Goal: Check status: Check status

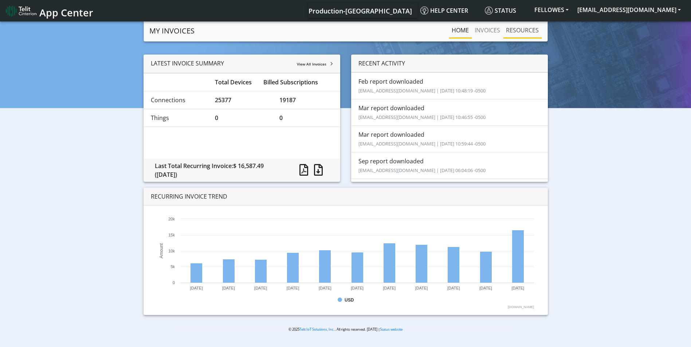
click at [524, 29] on link "RESOURCES" at bounding box center [522, 30] width 39 height 15
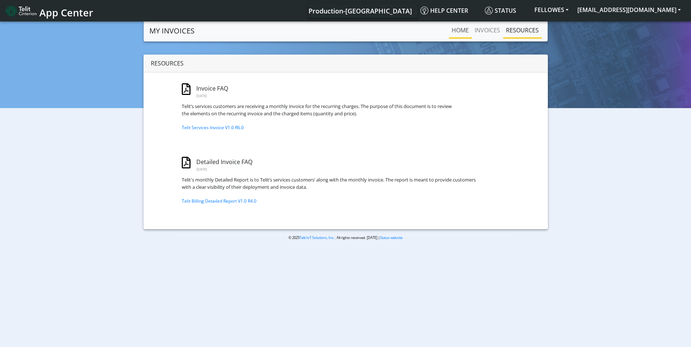
click at [457, 29] on link "Home" at bounding box center [460, 30] width 23 height 15
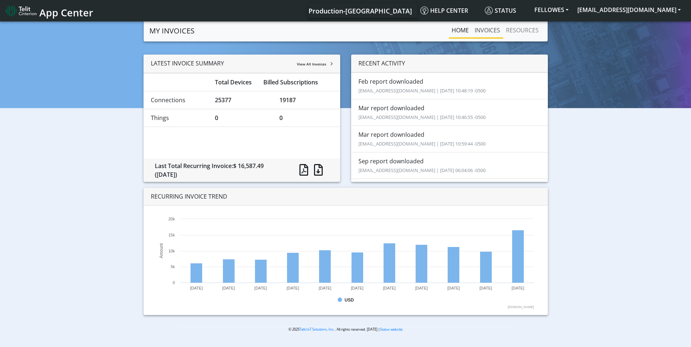
click at [492, 32] on link "INVOICES" at bounding box center [487, 30] width 31 height 15
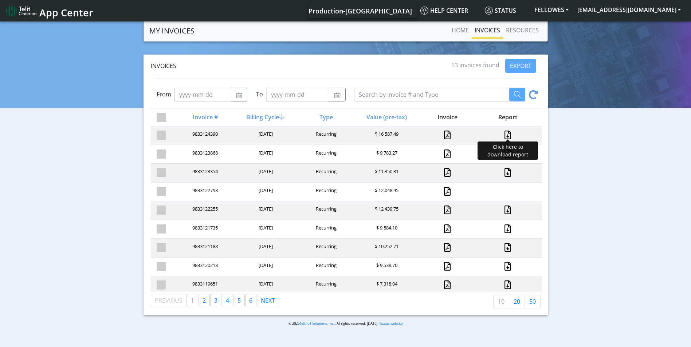
click at [503, 134] on link at bounding box center [507, 135] width 9 height 9
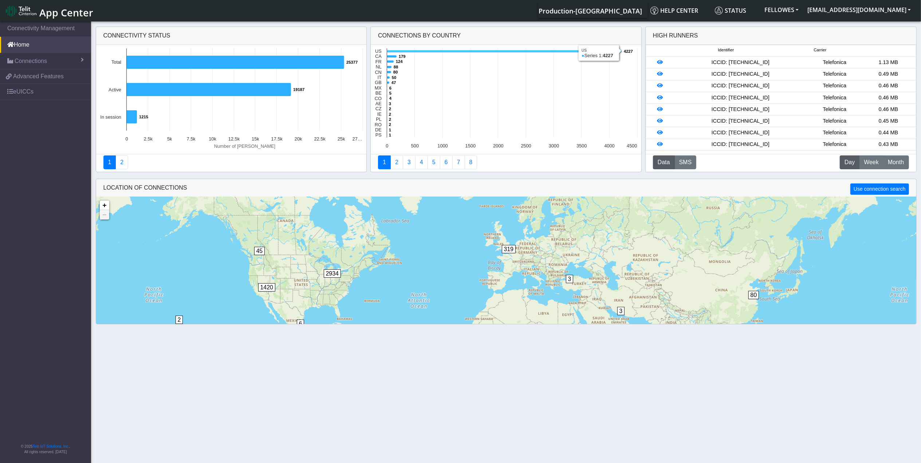
click at [430, 52] on icon at bounding box center [504, 51] width 235 height 3
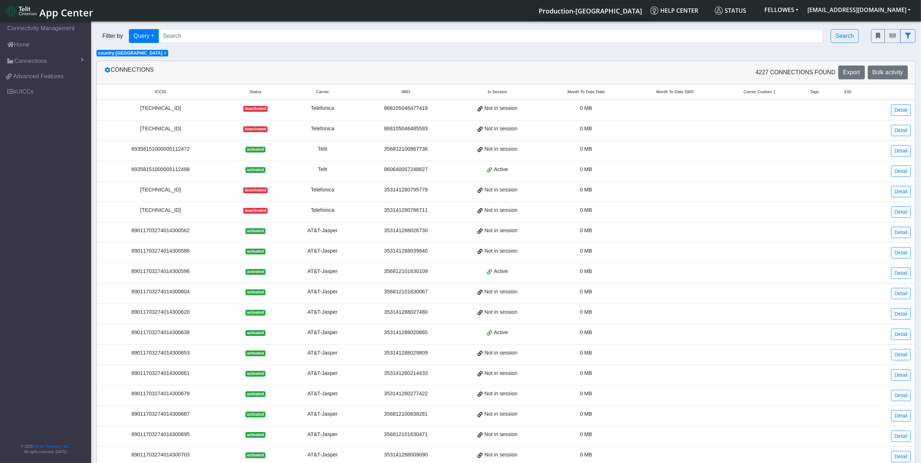
click at [581, 92] on span "Month To Date Data" at bounding box center [585, 92] width 37 height 6
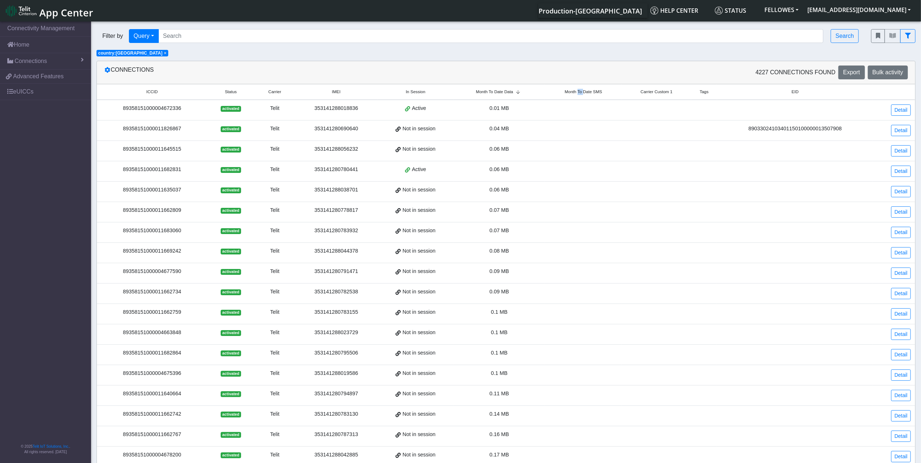
click at [582, 92] on span "Month To Date SMS" at bounding box center [584, 92] width 38 height 6
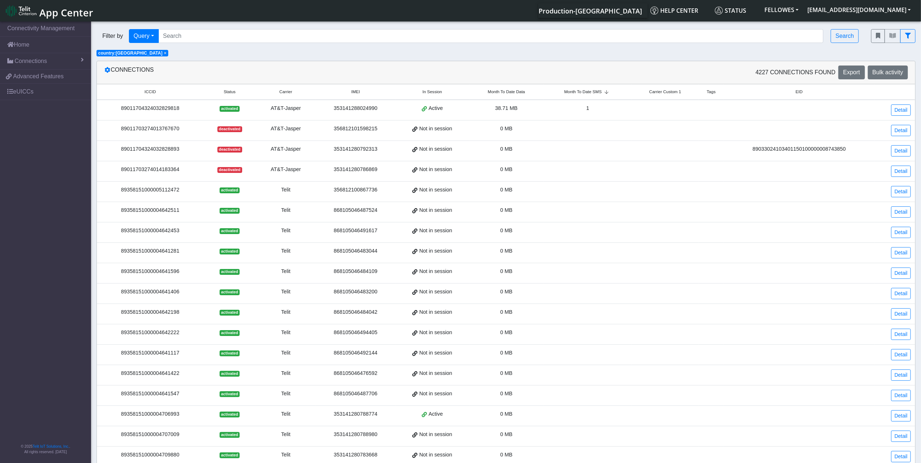
click at [501, 95] on span "Month To Date Data" at bounding box center [506, 92] width 37 height 6
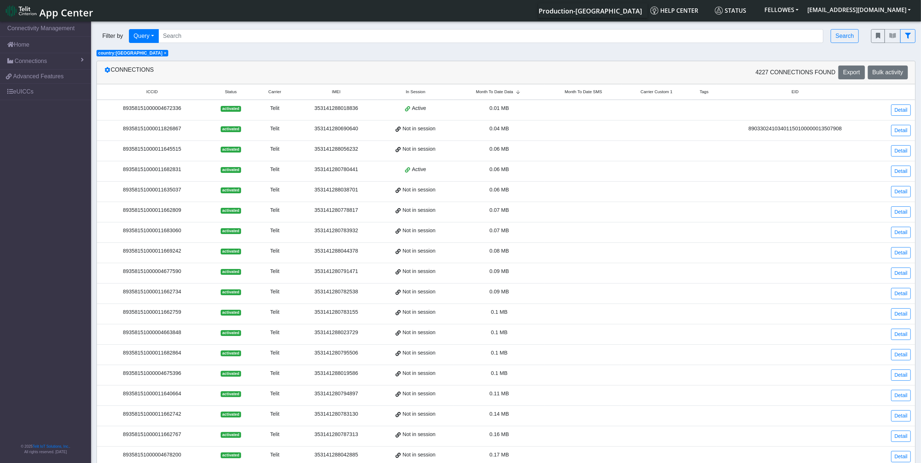
click at [503, 92] on span "Month To Date Data" at bounding box center [494, 92] width 37 height 6
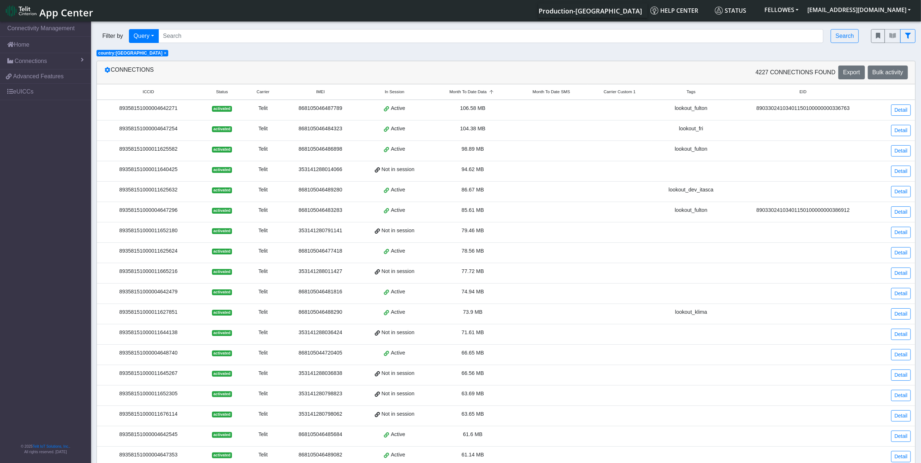
click at [138, 276] on div "89358151000011665216" at bounding box center [148, 272] width 94 height 8
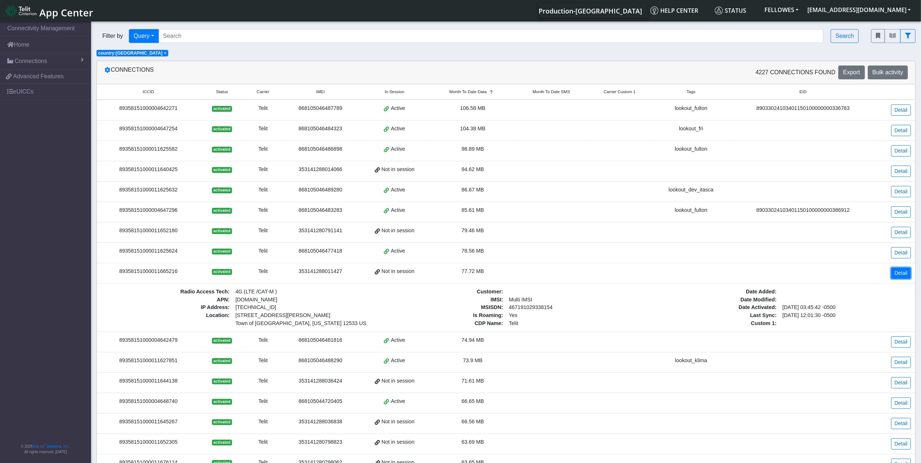
click at [905, 273] on link "Detail" at bounding box center [901, 273] width 20 height 11
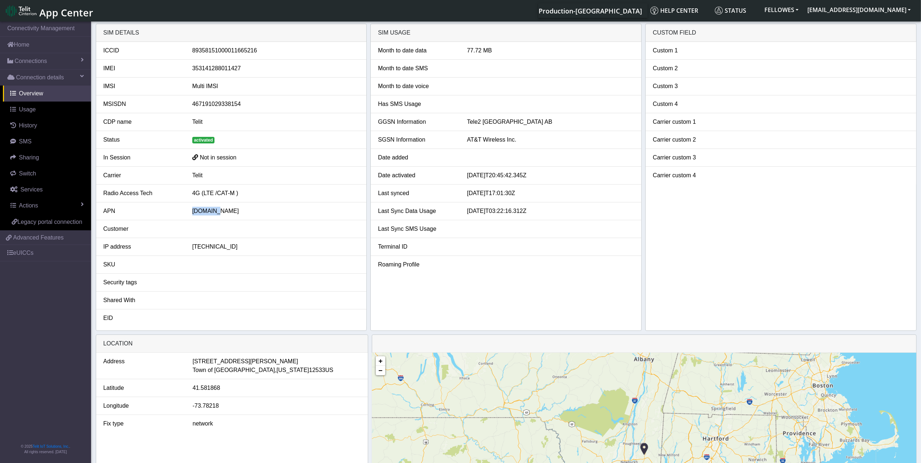
drag, startPoint x: 200, startPoint y: 210, endPoint x: 216, endPoint y: 211, distance: 16.1
click at [216, 211] on div "nxtesim1.net" at bounding box center [276, 211] width 178 height 9
drag, startPoint x: 216, startPoint y: 211, endPoint x: 207, endPoint y: 215, distance: 9.1
copy div "nxtesim1"
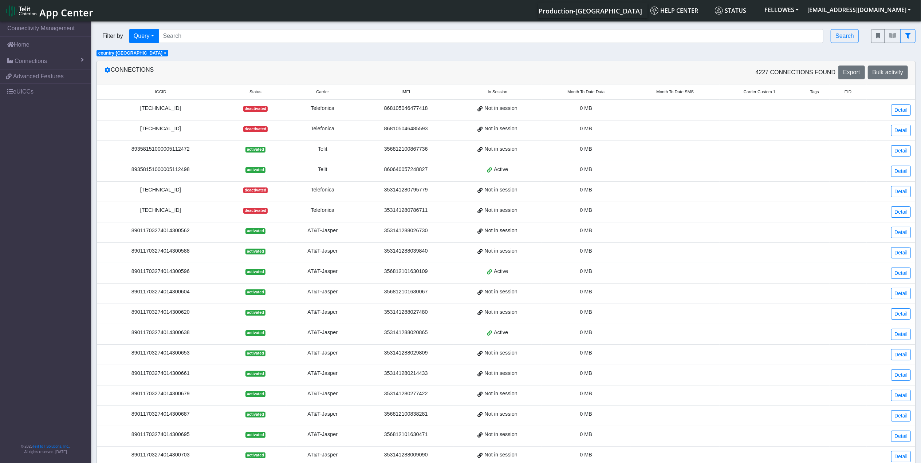
click at [158, 130] on div "8934071500003382699" at bounding box center [160, 129] width 119 height 8
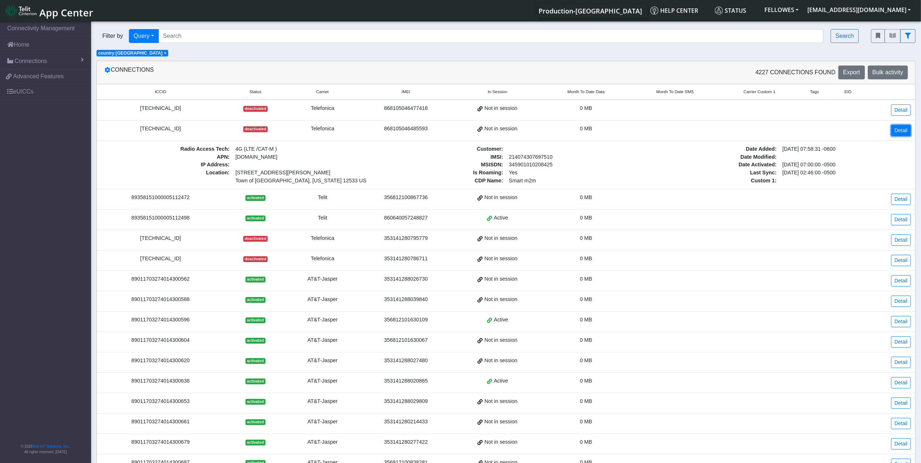
click at [899, 132] on link "Detail" at bounding box center [901, 130] width 20 height 11
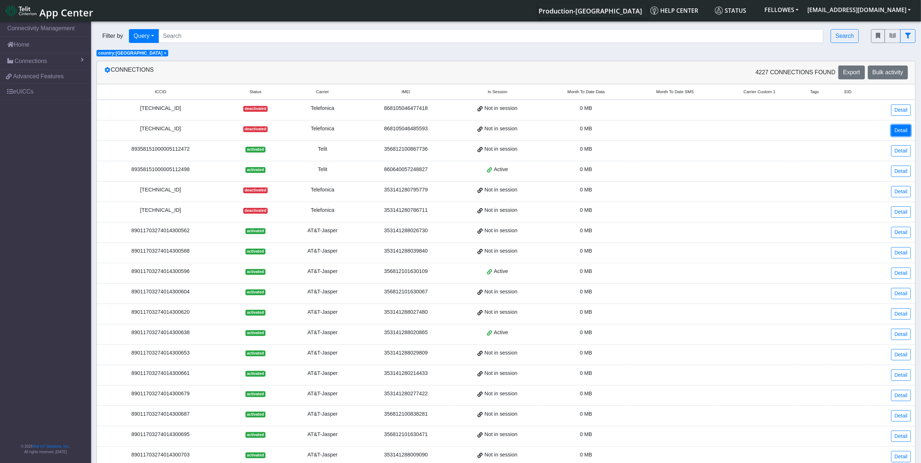
click at [899, 132] on link "Detail" at bounding box center [901, 130] width 20 height 11
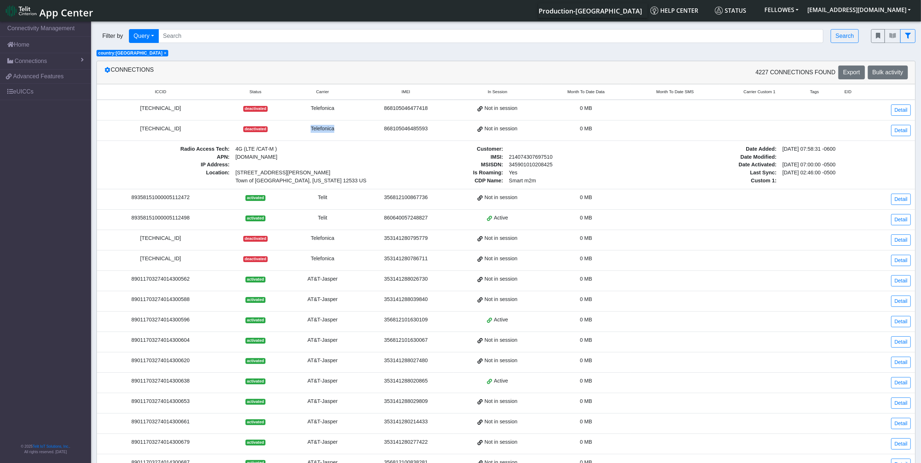
drag, startPoint x: 342, startPoint y: 127, endPoint x: 308, endPoint y: 129, distance: 33.5
click at [308, 129] on div "Telefonica" at bounding box center [322, 129] width 63 height 8
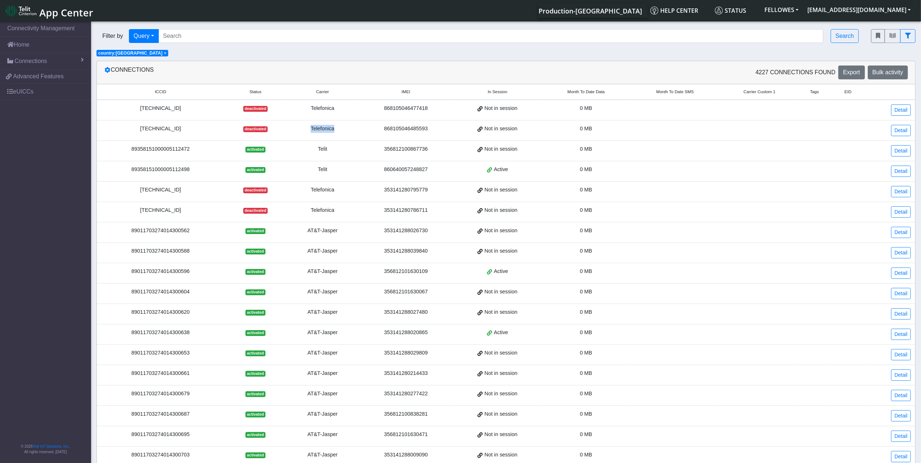
drag, startPoint x: 308, startPoint y: 129, endPoint x: 316, endPoint y: 127, distance: 8.7
copy div "Telefonica"
